Goal: Task Accomplishment & Management: Manage account settings

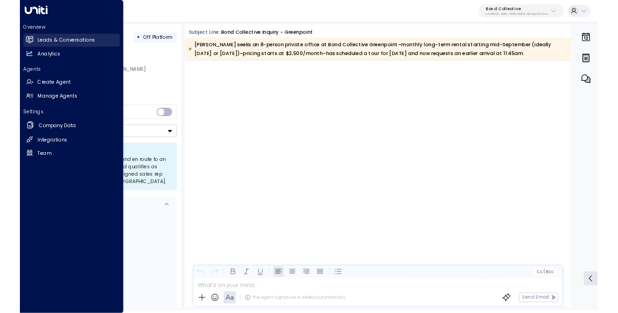
scroll to position [2701, 0]
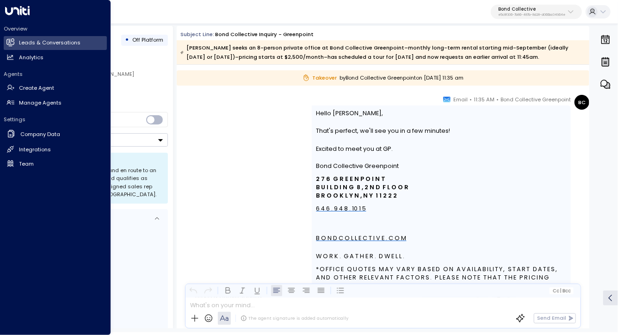
click at [14, 28] on h2 "Overview" at bounding box center [55, 28] width 103 height 7
click at [28, 44] on h2 "Leads & Conversations" at bounding box center [50, 43] width 62 height 8
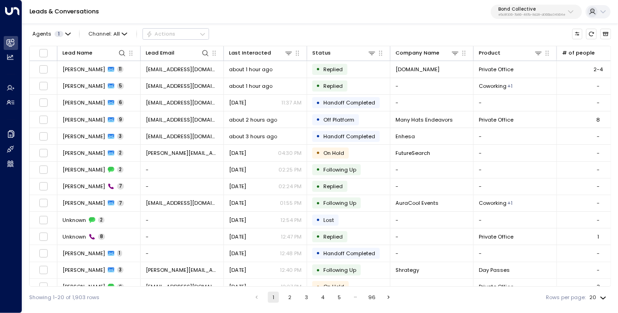
click at [516, 12] on p "Bond Collective" at bounding box center [531, 9] width 67 height 6
click at [371, 19] on div "Leads & Conversations Bond Collective e5c8f306-7b86-487b-8d28-d066bc04964e" at bounding box center [320, 12] width 596 height 24
click at [551, 19] on div "Leads & Conversations Bond Collective e5c8f306-7b86-487b-8d28-d066bc04964e" at bounding box center [320, 12] width 596 height 24
click at [544, 13] on p "e5c8f306-7b86-487b-8d28-d066bc04964e" at bounding box center [531, 15] width 67 height 4
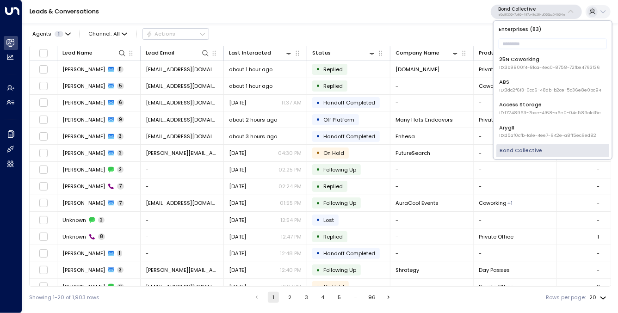
click at [556, 10] on p "Bond Collective" at bounding box center [531, 9] width 67 height 6
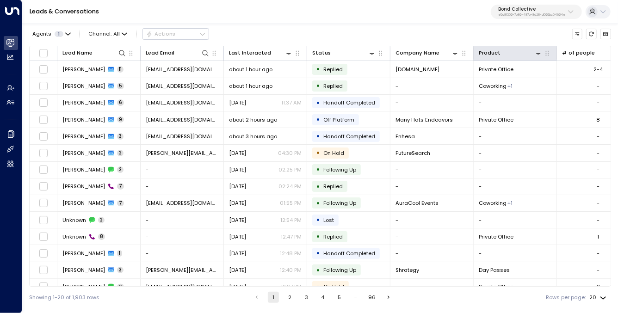
click at [529, 49] on div at bounding box center [522, 53] width 42 height 9
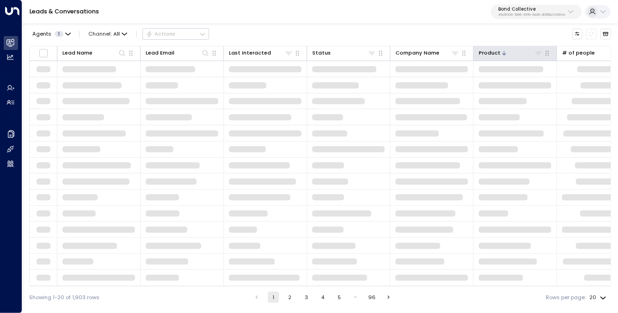
click at [531, 46] on th "Product" at bounding box center [515, 53] width 83 height 15
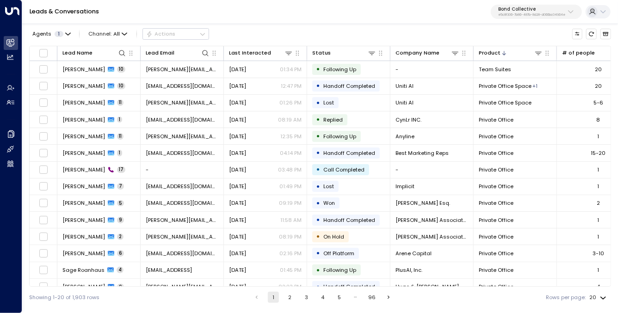
click at [533, 6] on p "Bond Collective" at bounding box center [531, 9] width 67 height 6
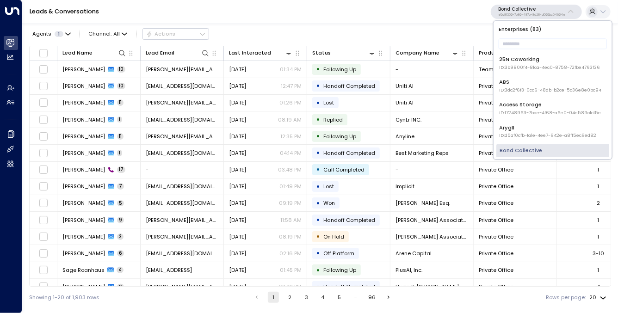
click at [530, 13] on p "e5c8f306-7b86-487b-8d28-d066bc04964e" at bounding box center [531, 15] width 67 height 4
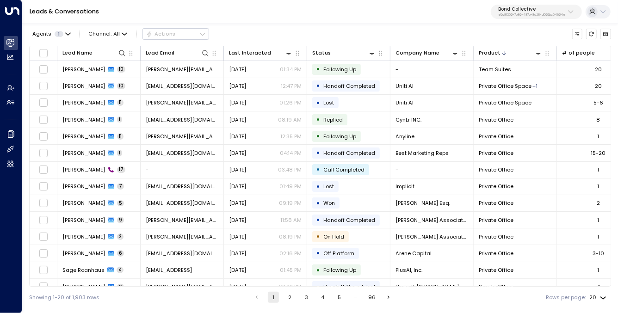
click at [513, 39] on div "Agents 1 Channel: All Actions" at bounding box center [320, 34] width 582 height 16
click at [534, 15] on p "e5c8f306-7b86-487b-8d28-d066bc04964e" at bounding box center [531, 15] width 67 height 4
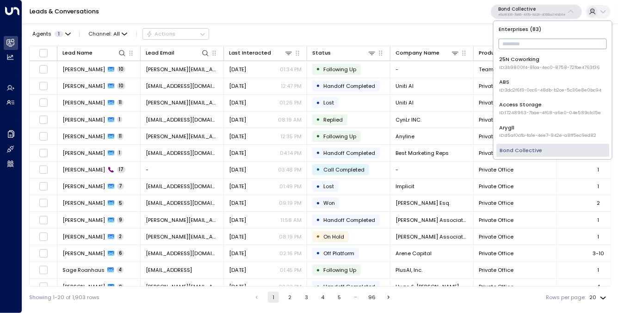
click at [517, 46] on input "text" at bounding box center [553, 44] width 108 height 15
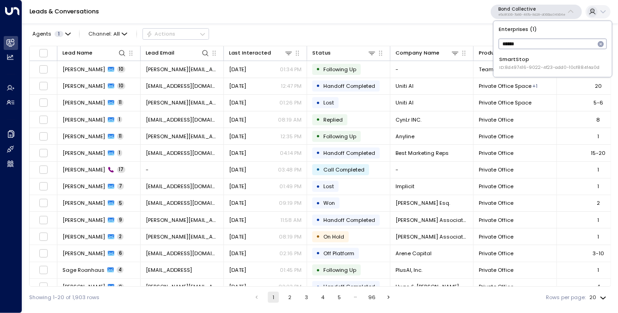
type input "*******"
click at [528, 66] on span "ID: 8d497416-9022-4f23-add0-10cf884f4a0d" at bounding box center [550, 67] width 100 height 6
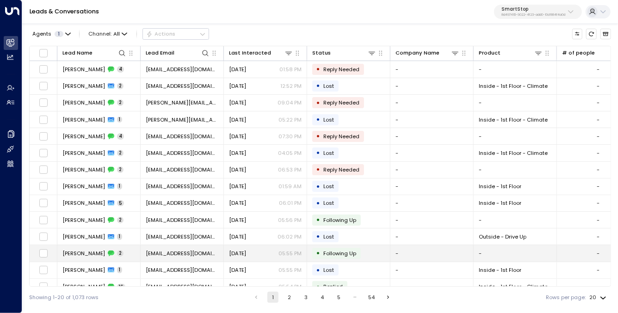
scroll to position [111, 0]
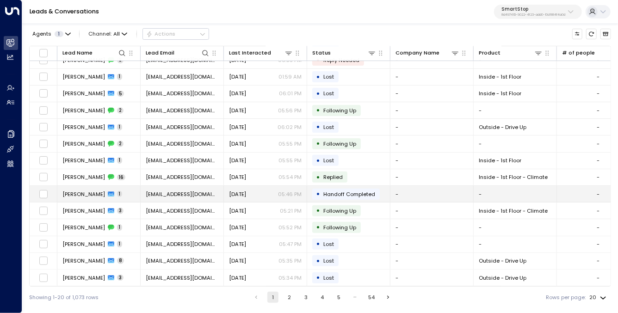
click at [339, 294] on button "5" at bounding box center [338, 297] width 11 height 11
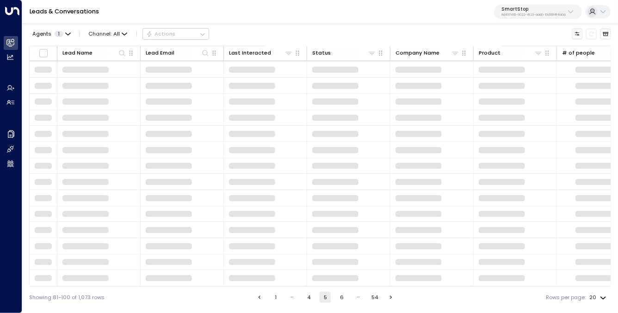
click at [305, 296] on button "4" at bounding box center [309, 297] width 11 height 11
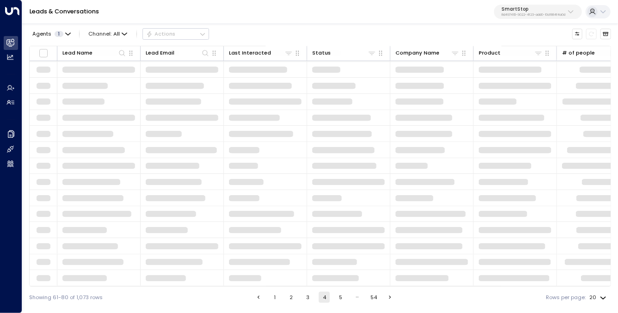
click at [305, 296] on button "3" at bounding box center [308, 297] width 11 height 11
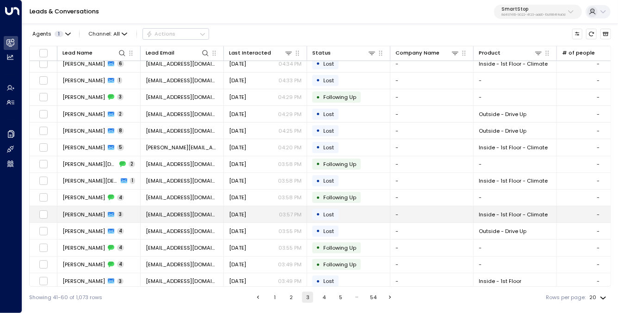
scroll to position [12, 0]
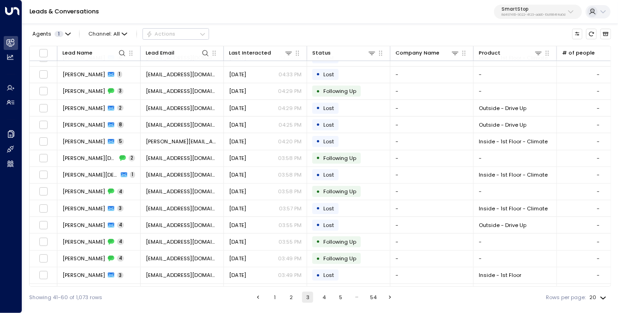
click at [551, 6] on button "SmartStop 8d497416-9022-4f23-add0-10cf884f4a0d" at bounding box center [538, 12] width 88 height 15
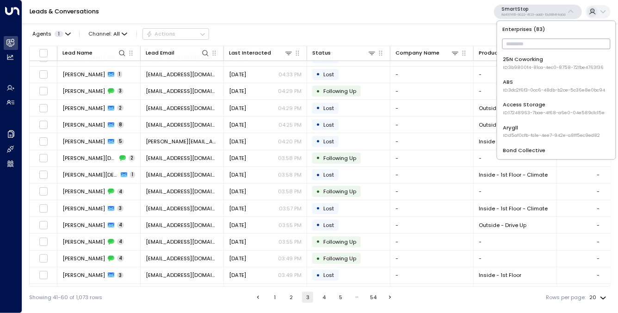
click at [520, 46] on input "text" at bounding box center [557, 44] width 108 height 15
type input "*****"
click at [528, 76] on li "Uniti Demos ID: 4c025b01-9fa0-46ff-ab3a-a620b886896e" at bounding box center [556, 86] width 112 height 21
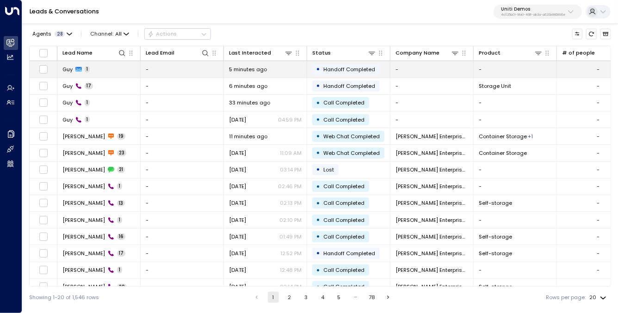
click at [106, 75] on td "Guy 1" at bounding box center [98, 69] width 83 height 16
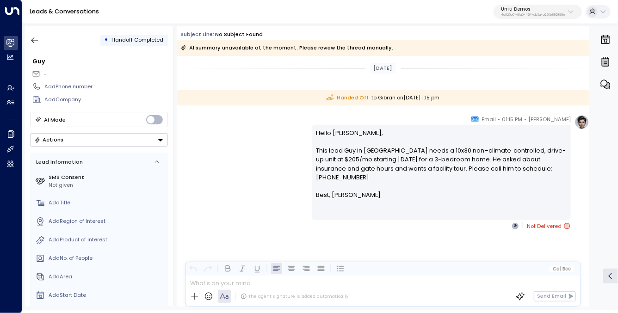
click at [337, 134] on p "Hello Gibran, This lead Guy in South Bend needs a 10x30 non–climate‐controlled,…" at bounding box center [442, 160] width 250 height 62
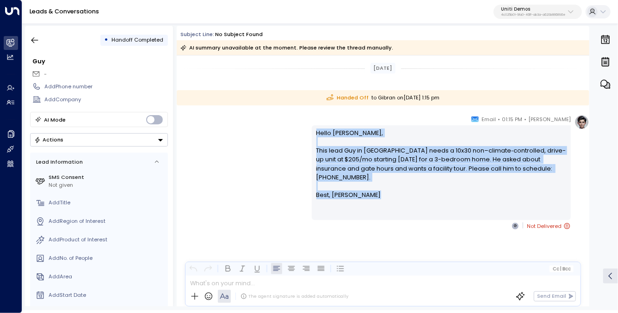
drag, startPoint x: 337, startPoint y: 134, endPoint x: 343, endPoint y: 186, distance: 52.1
click at [343, 186] on div "Hello Gibran, This lead Guy in South Bend needs a 10x30 non–climate‐controlled,…" at bounding box center [442, 173] width 250 height 89
click at [343, 191] on span "Best, Sammy" at bounding box center [349, 195] width 65 height 9
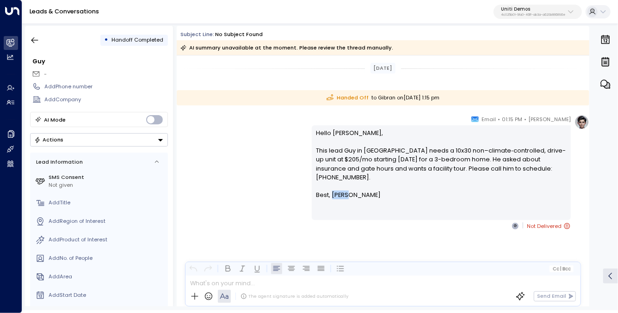
click at [343, 191] on span "Best, Sammy" at bounding box center [349, 195] width 65 height 9
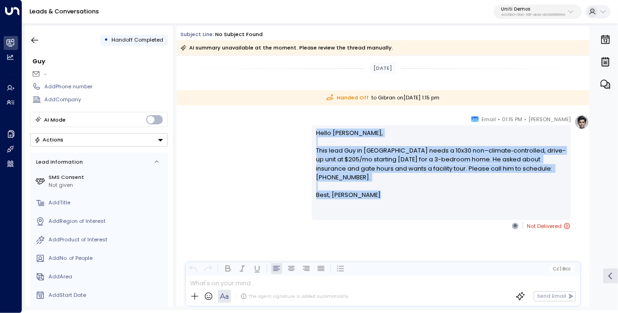
drag, startPoint x: 343, startPoint y: 186, endPoint x: 342, endPoint y: 135, distance: 50.5
click at [342, 135] on div "Hello Gibran, This lead Guy in South Bend needs a 10x30 non–climate‐controlled,…" at bounding box center [442, 173] width 250 height 89
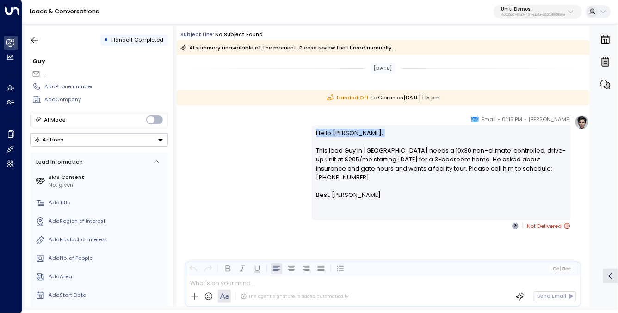
click at [406, 135] on p "Hello Gibran, This lead Guy in South Bend needs a 10x30 non–climate‐controlled,…" at bounding box center [442, 160] width 250 height 62
click at [448, 191] on p "Best, Sammy" at bounding box center [442, 195] width 250 height 9
click at [322, 134] on p "Hello Gibran, This lead Guy in South Bend needs a 10x30 non–climate‐controlled,…" at bounding box center [442, 160] width 250 height 62
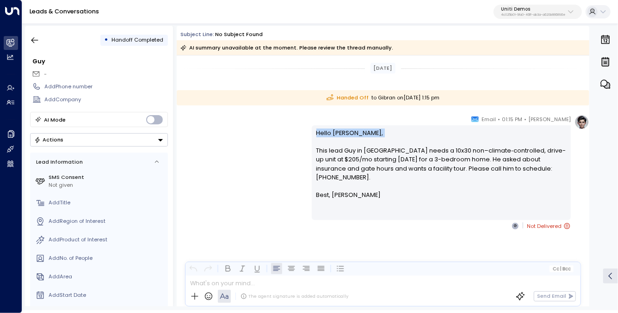
click at [355, 146] on p "Hello Gibran, This lead Guy in South Bend needs a 10x30 non–climate‐controlled,…" at bounding box center [442, 160] width 250 height 62
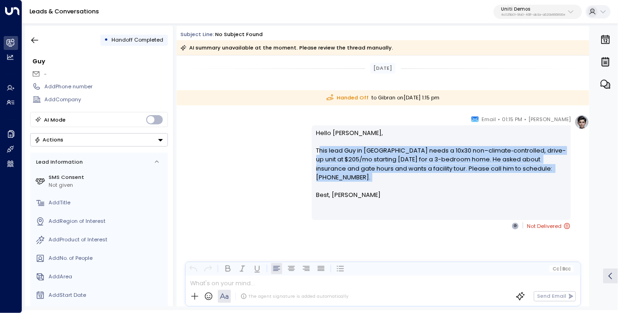
drag, startPoint x: 321, startPoint y: 150, endPoint x: 381, endPoint y: 180, distance: 67.9
click at [381, 180] on p "Hello Gibran, This lead Guy in South Bend needs a 10x30 non–climate‐controlled,…" at bounding box center [442, 160] width 250 height 62
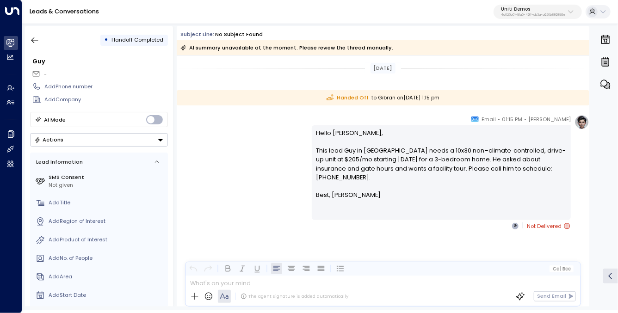
click at [377, 193] on div "Hello Gibran, This lead Guy in South Bend needs a 10x30 non–climate‐controlled,…" at bounding box center [442, 173] width 250 height 89
click at [351, 160] on p "Hello Gibran, This lead Guy in South Bend needs a 10x30 non–climate‐controlled,…" at bounding box center [442, 160] width 250 height 62
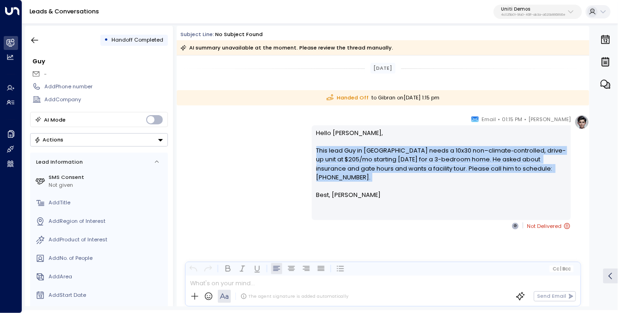
drag, startPoint x: 351, startPoint y: 160, endPoint x: 472, endPoint y: 193, distance: 125.2
click at [351, 160] on p "Hello Gibran, This lead Guy in South Bend needs a 10x30 non–climate‐controlled,…" at bounding box center [442, 160] width 250 height 62
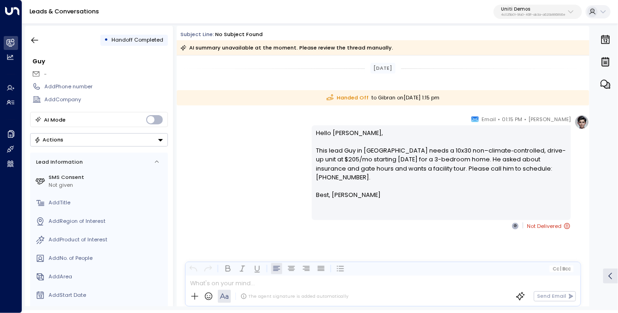
click at [473, 194] on div "Hello Gibran, This lead Guy in South Bend needs a 10x30 non–climate‐controlled,…" at bounding box center [442, 173] width 250 height 89
click at [454, 167] on p "Hello Gibran, This lead Guy in South Bend needs a 10x30 non–climate‐controlled,…" at bounding box center [442, 160] width 250 height 62
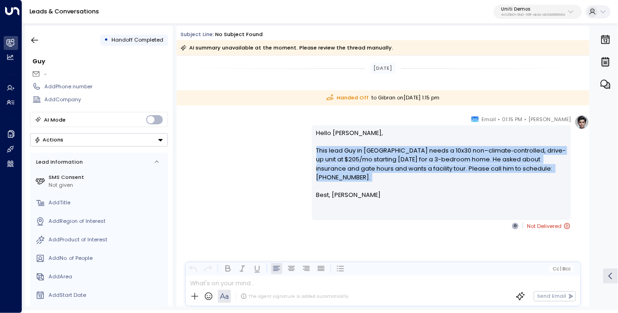
click at [454, 167] on p "Hello Gibran, This lead Guy in South Bend needs a 10x30 non–climate‐controlled,…" at bounding box center [442, 160] width 250 height 62
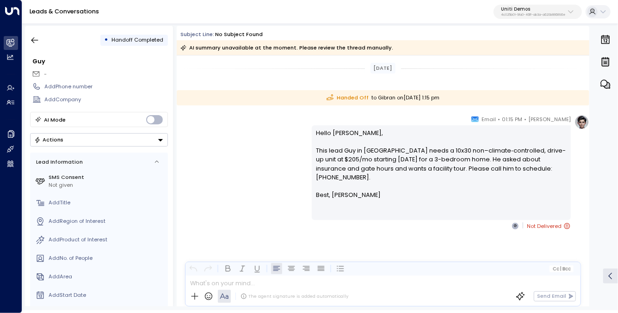
click at [454, 191] on p "Best, Sammy" at bounding box center [442, 195] width 250 height 9
drag, startPoint x: 462, startPoint y: 162, endPoint x: 370, endPoint y: 167, distance: 91.8
click at [370, 167] on p "Hello Gibran, This lead Guy in South Bend needs a 10x30 non–climate‐controlled,…" at bounding box center [442, 160] width 250 height 62
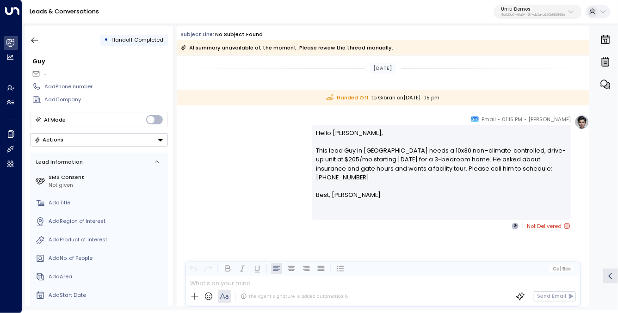
click at [406, 172] on p "Hello Gibran, This lead Guy in South Bend needs a 10x30 non–climate‐controlled,…" at bounding box center [442, 160] width 250 height 62
drag, startPoint x: 423, startPoint y: 169, endPoint x: 563, endPoint y: 170, distance: 139.8
click at [563, 170] on p "Hello Gibran, This lead Guy in South Bend needs a 10x30 non–climate‐controlled,…" at bounding box center [442, 160] width 250 height 62
click at [558, 170] on p "Hello Gibran, This lead Guy in South Bend needs a 10x30 non–climate‐controlled,…" at bounding box center [442, 160] width 250 height 62
drag, startPoint x: 424, startPoint y: 168, endPoint x: 557, endPoint y: 166, distance: 132.8
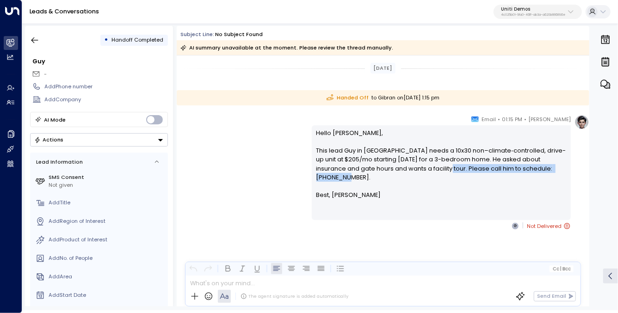
click at [557, 166] on p "Hello Gibran, This lead Guy in South Bend needs a 10x30 non–climate‐controlled,…" at bounding box center [442, 160] width 250 height 62
click at [467, 191] on p "Best, Sammy" at bounding box center [442, 195] width 250 height 9
drag, startPoint x: 502, startPoint y: 169, endPoint x: 519, endPoint y: 168, distance: 17.2
click at [519, 168] on p "Hello Gibran, This lead Guy in South Bend needs a 10x30 non–climate‐controlled,…" at bounding box center [442, 160] width 250 height 62
click at [507, 171] on p "Hello Gibran, This lead Guy in South Bend needs a 10x30 non–climate‐controlled,…" at bounding box center [442, 160] width 250 height 62
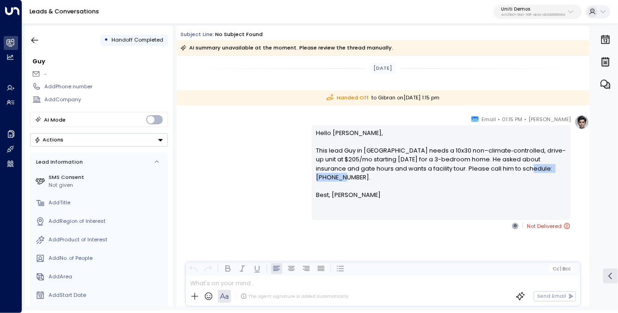
drag, startPoint x: 507, startPoint y: 171, endPoint x: 554, endPoint y: 170, distance: 47.2
click at [554, 170] on p "Hello Gibran, This lead Guy in South Bend needs a 10x30 non–climate‐controlled,…" at bounding box center [442, 160] width 250 height 62
drag, startPoint x: 507, startPoint y: 168, endPoint x: 559, endPoint y: 168, distance: 51.8
click at [559, 168] on p "Hello Gibran, This lead Guy in South Bend needs a 10x30 non–climate‐controlled,…" at bounding box center [442, 160] width 250 height 62
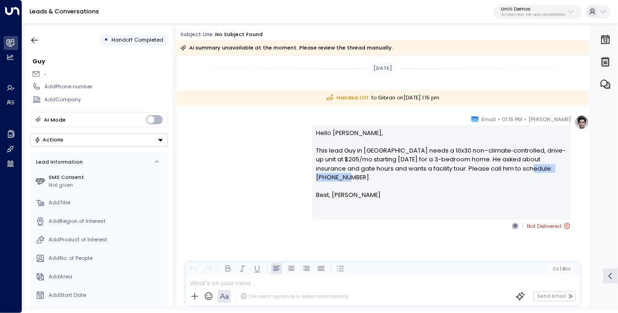
click at [559, 168] on p "Hello Gibran, This lead Guy in South Bend needs a 10x30 non–climate‐controlled,…" at bounding box center [442, 160] width 250 height 62
drag, startPoint x: 493, startPoint y: 118, endPoint x: 518, endPoint y: 119, distance: 25.0
click at [518, 119] on div "Sammy • 01:15 PM • Email Hello Gibran, This lead Guy in South Bend needs a 10x3…" at bounding box center [441, 173] width 259 height 116
click at [324, 131] on p "Hello Gibran, This lead Guy in South Bend needs a 10x30 non–climate‐controlled,…" at bounding box center [442, 160] width 250 height 62
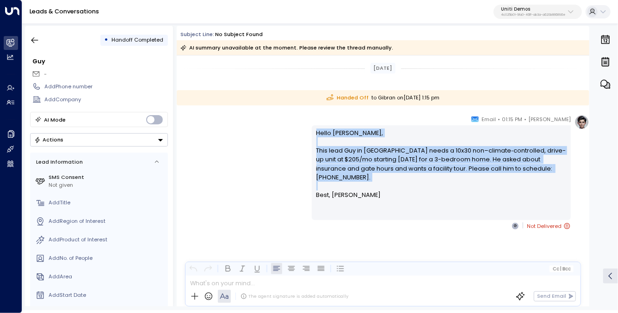
drag, startPoint x: 324, startPoint y: 131, endPoint x: 377, endPoint y: 180, distance: 71.7
click at [377, 180] on p "Hello Gibran, This lead Guy in South Bend needs a 10x30 non–climate‐controlled,…" at bounding box center [442, 160] width 250 height 62
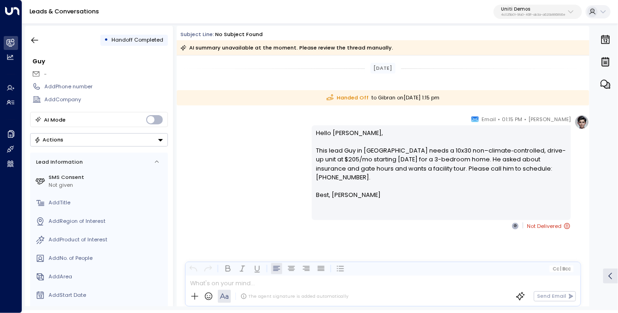
click at [377, 191] on p "Best, Sammy" at bounding box center [442, 195] width 250 height 9
click at [35, 36] on icon "button" at bounding box center [34, 40] width 9 height 9
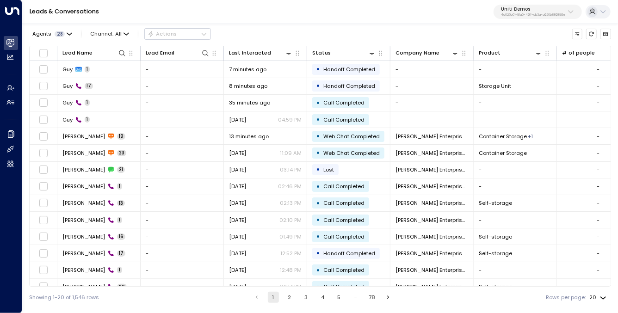
click at [565, 5] on button "Uniti Demos 4c025b01-9fa0-46ff-ab3a-a620b886896e" at bounding box center [538, 12] width 88 height 15
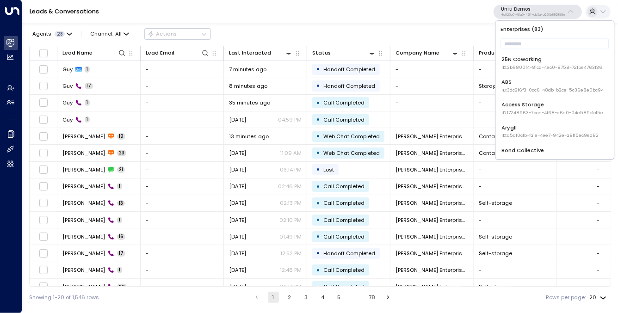
click at [399, 21] on div "Leads & Conversations Uniti Demos 4c025b01-9fa0-46ff-ab3a-a620b886896e" at bounding box center [320, 12] width 596 height 24
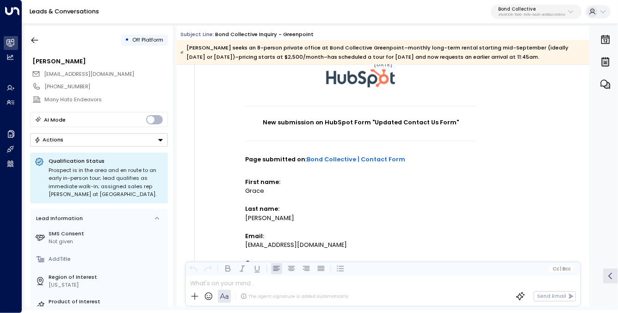
scroll to position [99, 0]
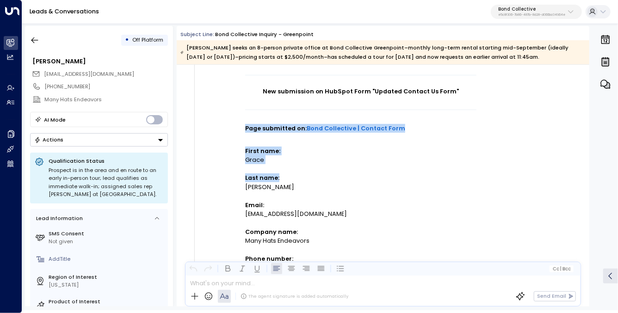
drag, startPoint x: 247, startPoint y: 123, endPoint x: 312, endPoint y: 181, distance: 87.2
click at [312, 181] on td "New submission on HubSpot Form "Updated Contact Us Form" Page submitted on: Bon…" at bounding box center [360, 318] width 231 height 486
click at [312, 181] on p "Last name:" at bounding box center [360, 178] width 231 height 9
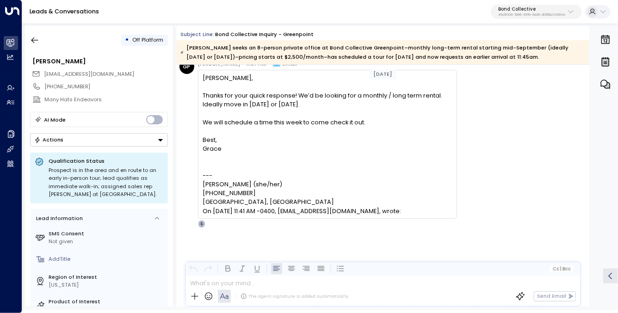
scroll to position [973, 0]
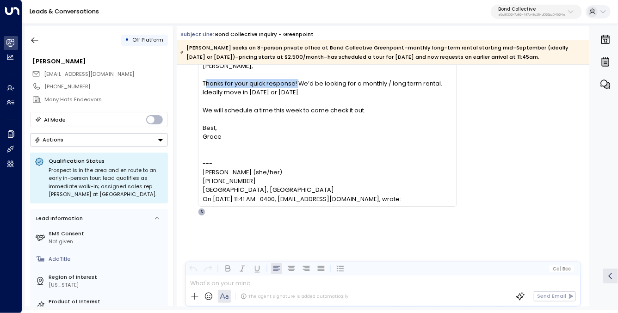
drag, startPoint x: 204, startPoint y: 91, endPoint x: 296, endPoint y: 91, distance: 92.6
click at [296, 91] on div "[PERSON_NAME], Thanks for your quick response! We’d be looking for a monthly / …" at bounding box center [327, 106] width 249 height 89
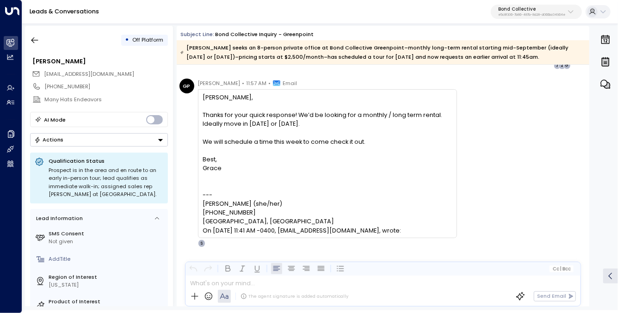
scroll to position [952, 0]
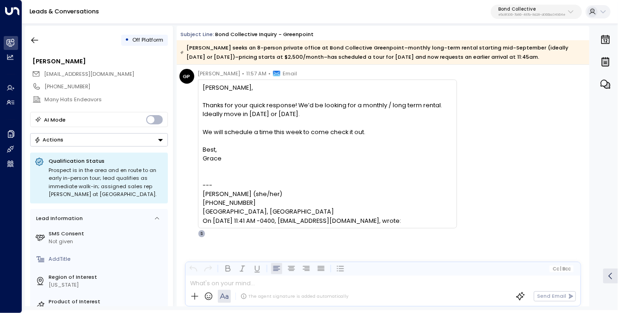
click at [271, 115] on div "[PERSON_NAME], Thanks for your quick response! We’d be looking for a monthly / …" at bounding box center [327, 127] width 249 height 89
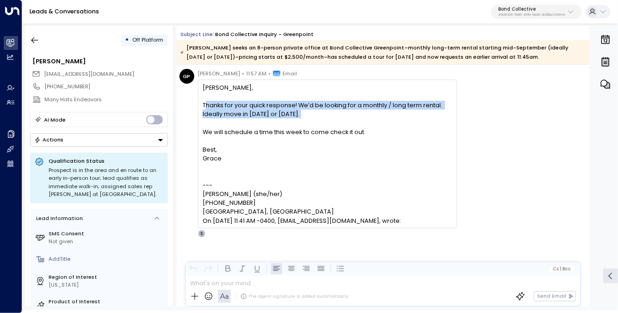
click at [271, 115] on div "[PERSON_NAME], Thanks for your quick response! We’d be looking for a monthly / …" at bounding box center [327, 127] width 249 height 89
click at [383, 172] on div "[PERSON_NAME], Thanks for your quick response! We’d be looking for a monthly / …" at bounding box center [327, 127] width 249 height 89
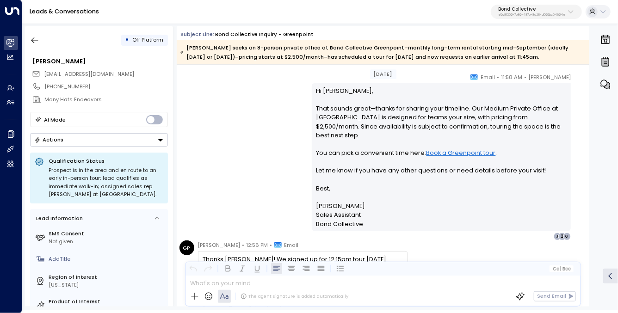
scroll to position [1162, 0]
click at [331, 143] on p "Hi [PERSON_NAME], That sounds great—thanks for sharing your timeline. Our Mediu…" at bounding box center [442, 157] width 250 height 142
click at [406, 185] on p "Hi [PERSON_NAME], That sounds great—thanks for sharing your timeline. Our Mediu…" at bounding box center [442, 157] width 250 height 142
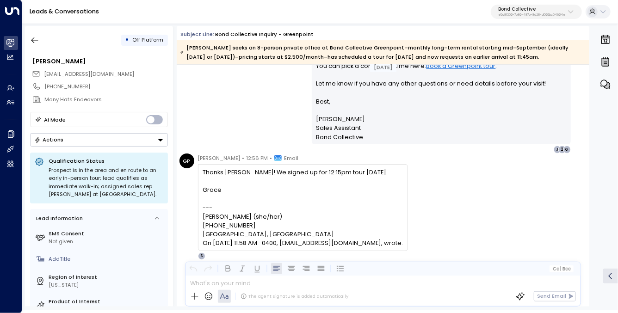
scroll to position [1262, 0]
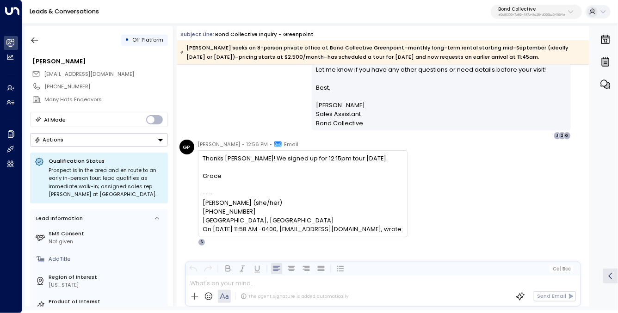
click at [282, 162] on div "Thanks [PERSON_NAME]! We signed up for 12:15pm tour [DATE]. Grace" at bounding box center [303, 167] width 200 height 27
click at [326, 172] on div "Thanks [PERSON_NAME]! We signed up for 12:15pm tour [DATE]. Grace" at bounding box center [303, 167] width 200 height 27
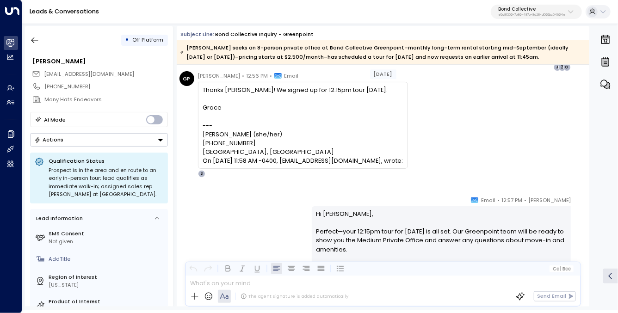
scroll to position [1330, 0]
click at [251, 50] on div "[PERSON_NAME] seeks an 8-person private office at Bond Collective Greenpoint–mo…" at bounding box center [382, 52] width 404 height 19
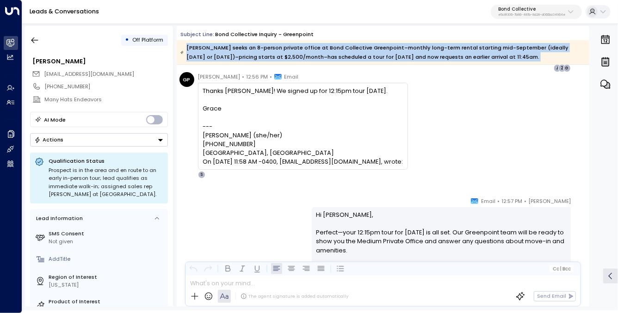
click at [251, 50] on div "[PERSON_NAME] seeks an 8-person private office at Bond Collective Greenpoint–mo…" at bounding box center [382, 52] width 404 height 19
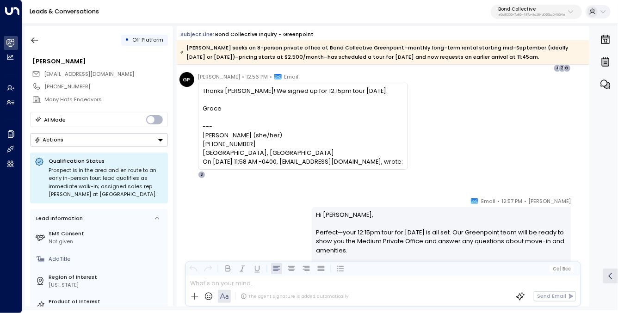
click at [429, 96] on div "GP [PERSON_NAME] • 12:56 PM • Email Thanks [PERSON_NAME]! We signed up for 12:1…" at bounding box center [385, 125] width 410 height 106
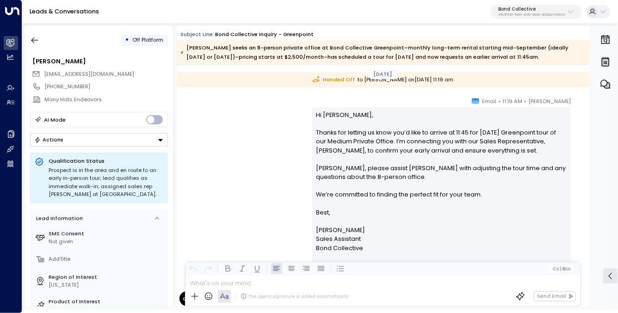
scroll to position [1763, 0]
click at [424, 173] on p "Hi [PERSON_NAME], Thanks for letting us know you’d like to arrive at 11:45 for …" at bounding box center [442, 182] width 250 height 142
